Goal: Task Accomplishment & Management: Complete application form

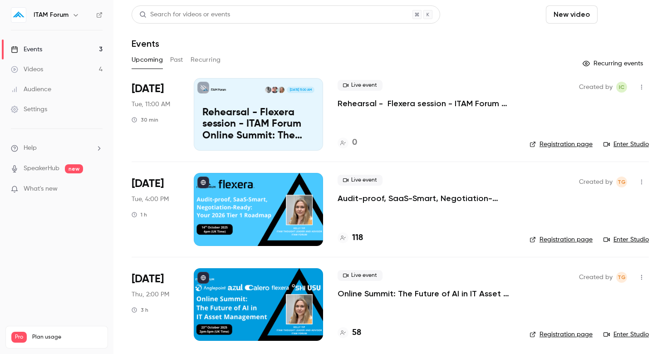
click at [601, 16] on button "Schedule" at bounding box center [625, 14] width 48 height 18
click at [476, 38] on div "One time event" at bounding box center [498, 39] width 69 height 9
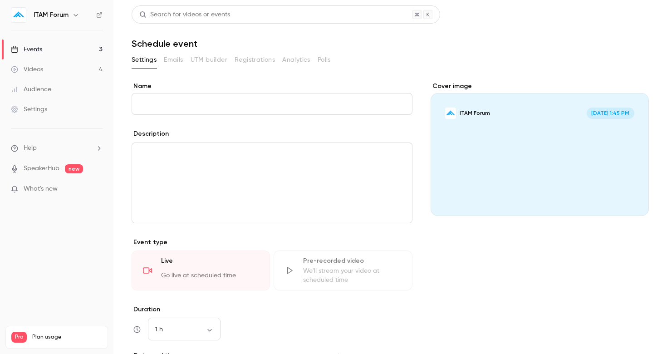
click at [313, 107] on input "Name" at bounding box center [272, 104] width 281 height 22
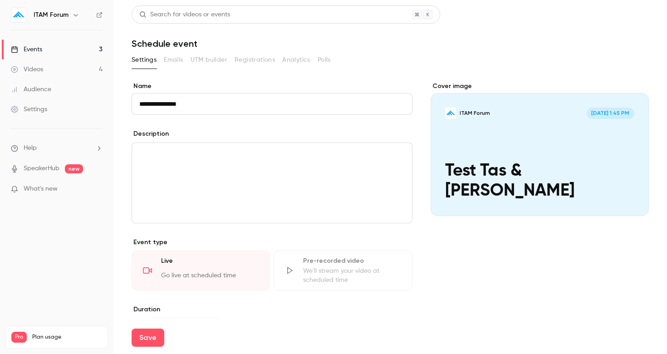
type input "**********"
click at [268, 169] on div "editor" at bounding box center [272, 183] width 280 height 80
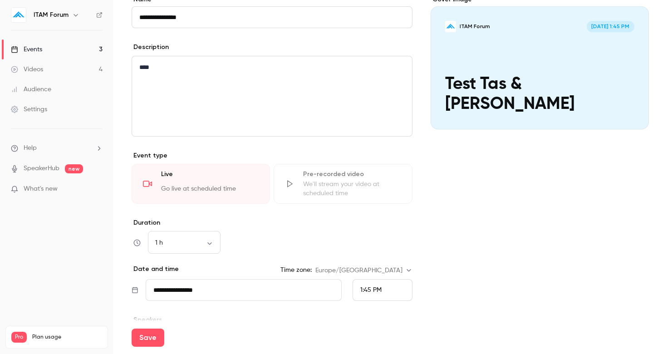
scroll to position [102, 0]
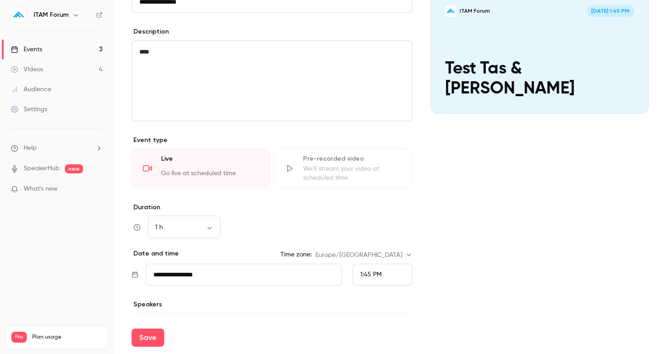
click at [369, 271] on span "1:45 PM" at bounding box center [370, 274] width 21 height 6
click at [374, 206] on span "2:00 PM" at bounding box center [372, 207] width 24 height 6
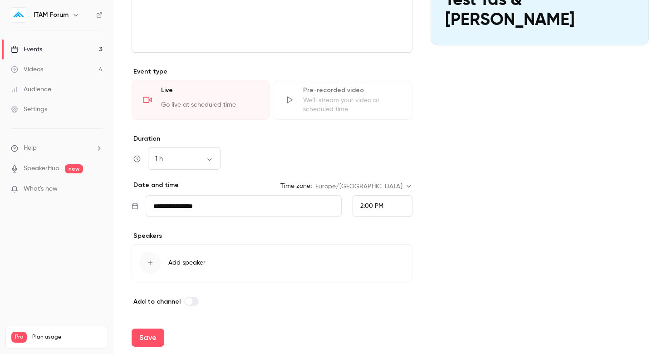
scroll to position [171, 0]
click at [143, 335] on button "Save" at bounding box center [148, 338] width 33 height 18
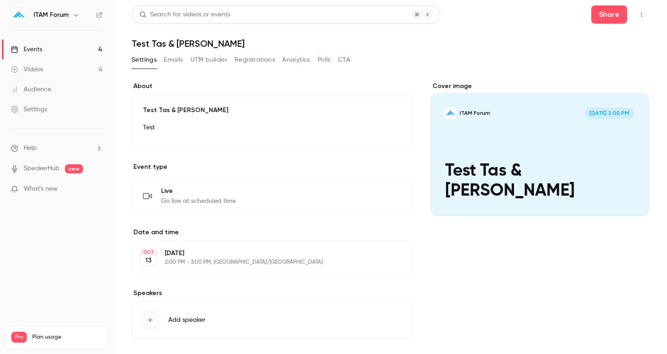
click at [61, 49] on link "Events 4" at bounding box center [56, 49] width 113 height 20
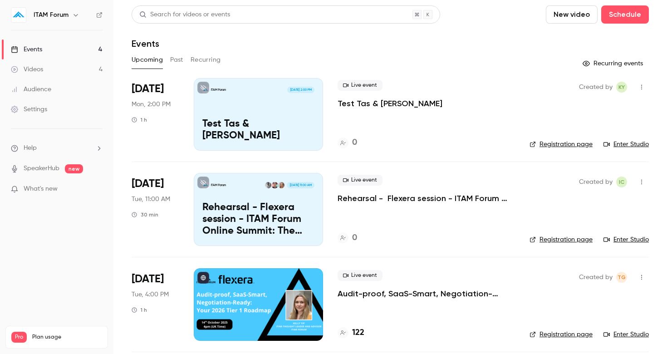
click at [573, 144] on link "Registration page" at bounding box center [561, 144] width 63 height 9
click at [633, 145] on link "Enter Studio" at bounding box center [626, 144] width 45 height 9
